Goal: Task Accomplishment & Management: Manage account settings

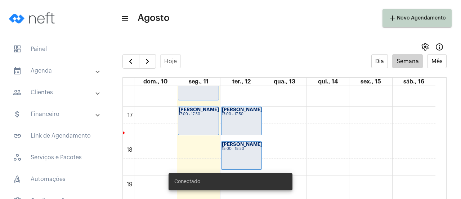
scroll to position [569, 0]
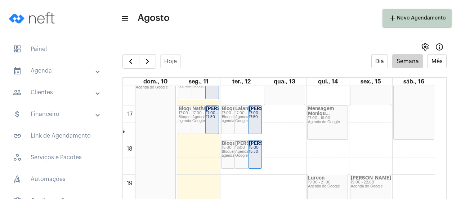
click at [198, 112] on div "17:00 - 17:50" at bounding box center [206, 113] width 26 height 4
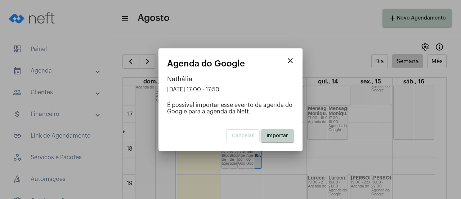
click at [293, 62] on mat-icon "close" at bounding box center [290, 60] width 9 height 9
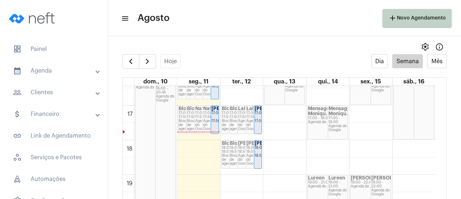
click at [217, 111] on strong "[PERSON_NAME]" at bounding box center [232, 108] width 40 height 5
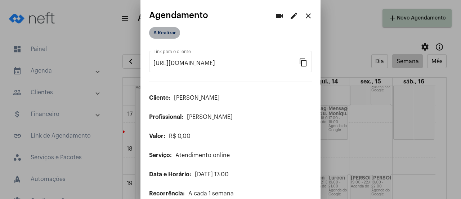
click at [163, 33] on mat-chip "A Realizar" at bounding box center [164, 33] width 31 height 12
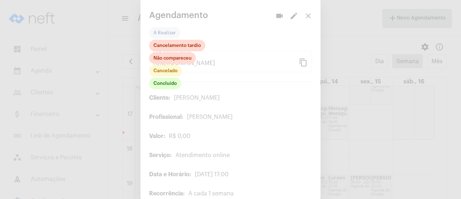
click at [356, 16] on div at bounding box center [230, 99] width 461 height 199
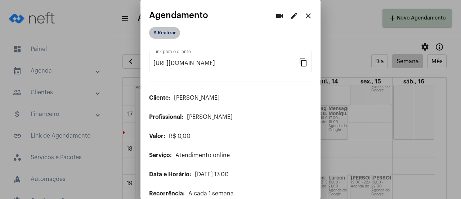
click at [168, 34] on mat-chip "A Realizar" at bounding box center [164, 33] width 31 height 12
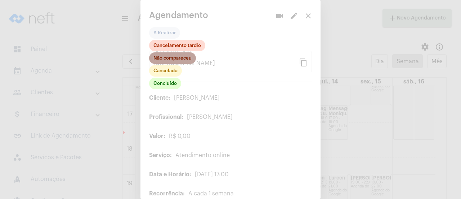
click at [185, 61] on mat-chip "Não compareceu" at bounding box center [172, 58] width 47 height 12
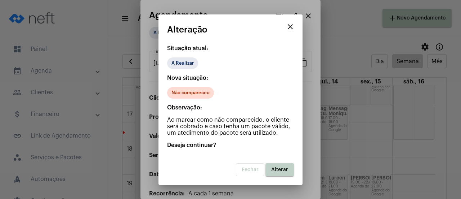
click at [285, 169] on span "Alterar" at bounding box center [279, 169] width 17 height 5
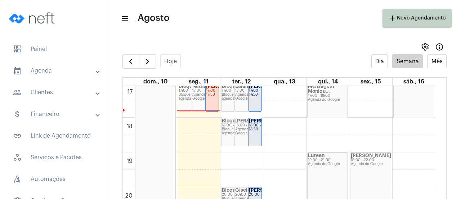
scroll to position [641, 0]
